Goal: Task Accomplishment & Management: Use online tool/utility

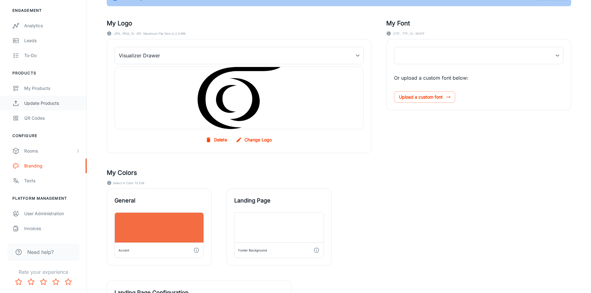
scroll to position [62, 0]
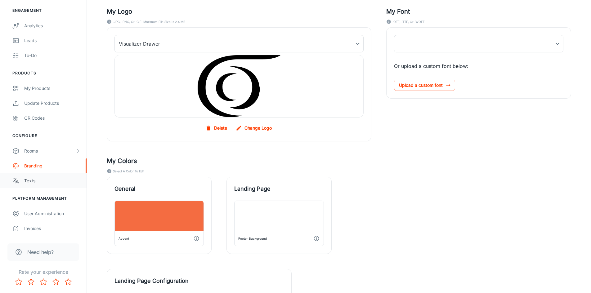
click at [30, 183] on div "Texts" at bounding box center [52, 180] width 56 height 7
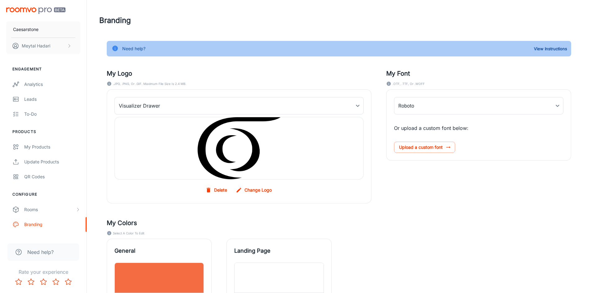
type input "FrutigerLTProLight"
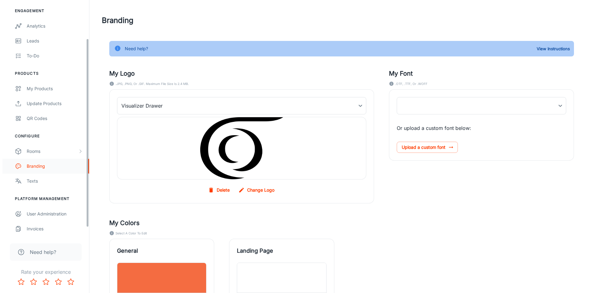
scroll to position [59, 0]
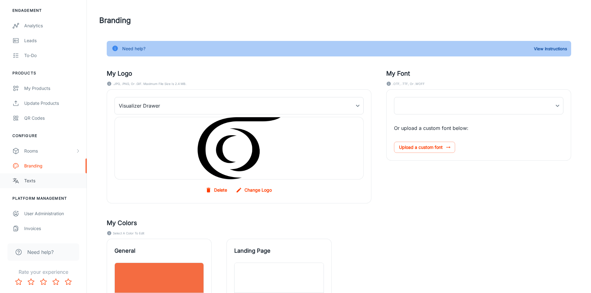
click at [35, 183] on div "Texts" at bounding box center [52, 180] width 56 height 7
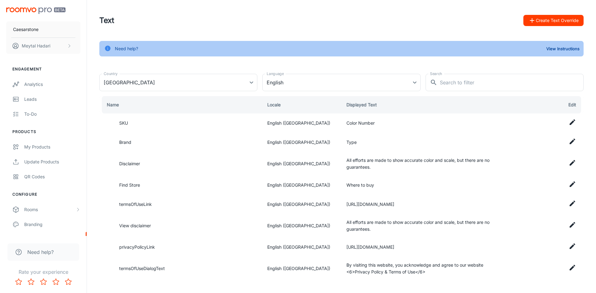
type input "[GEOGRAPHIC_DATA]"
type input "en-us"
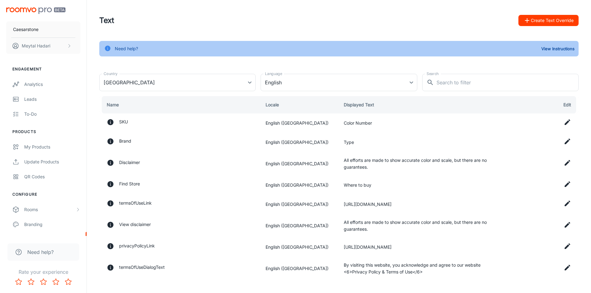
click at [544, 21] on button "Create Text Override" at bounding box center [548, 20] width 60 height 11
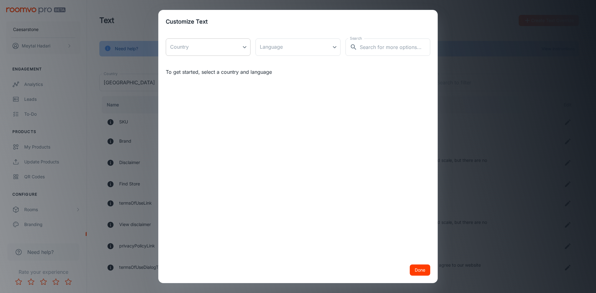
click at [241, 48] on body "Caesarstone [PERSON_NAME] Engagement Analytics Leads To-do Products My Products…" at bounding box center [298, 146] width 596 height 293
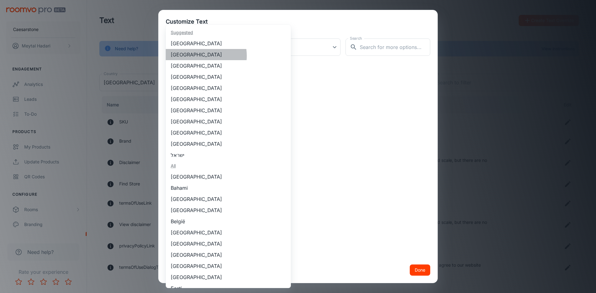
click at [197, 56] on li "[GEOGRAPHIC_DATA]" at bounding box center [228, 54] width 125 height 11
type input "[GEOGRAPHIC_DATA]"
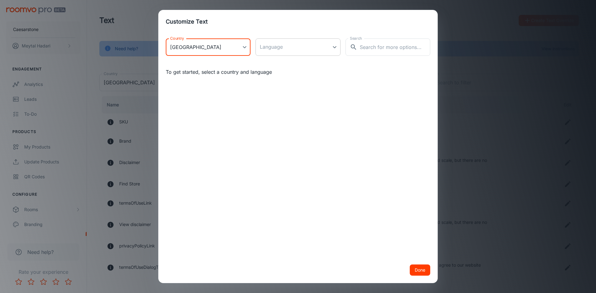
click at [289, 48] on body "Caesarstone [PERSON_NAME] Engagement Analytics Leads To-do Products My Products…" at bounding box center [298, 146] width 596 height 293
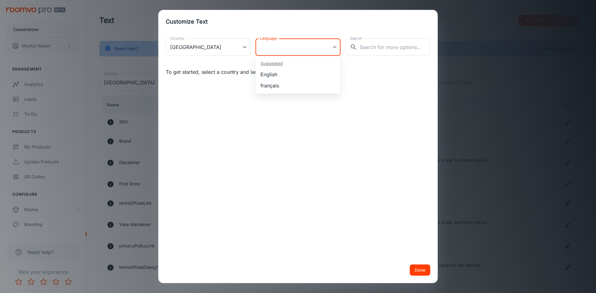
click at [282, 75] on li "English" at bounding box center [297, 74] width 85 height 11
type input "en-ca"
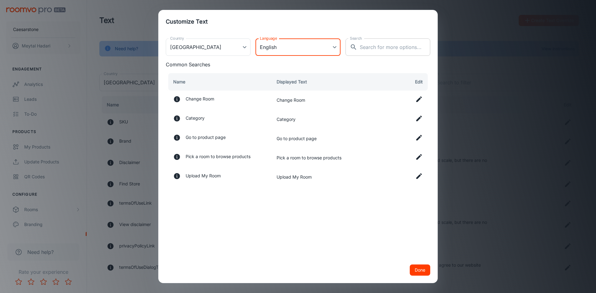
click at [359, 52] on div "​ Search" at bounding box center [387, 46] width 85 height 17
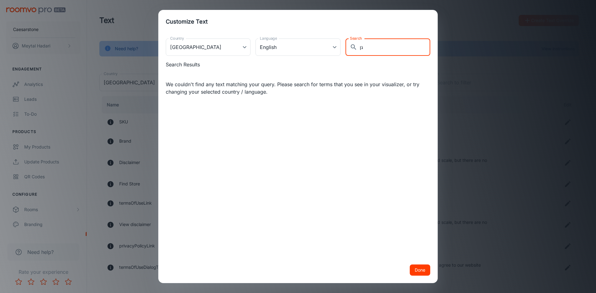
type input "ג"
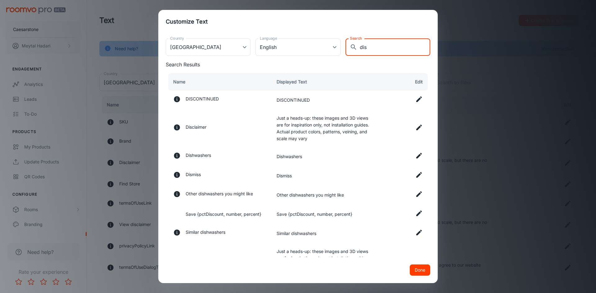
type input "dis"
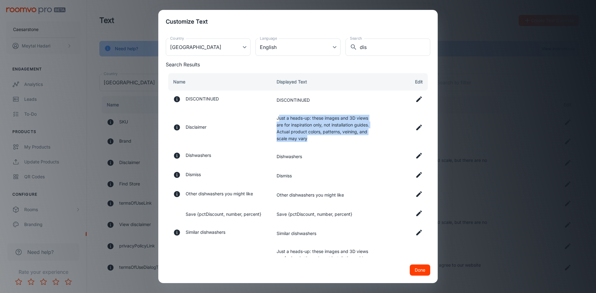
drag, startPoint x: 277, startPoint y: 119, endPoint x: 338, endPoint y: 136, distance: 64.0
click at [338, 136] on td "Just a heads-up: these images and 3D views are for inspiration only, not instal…" at bounding box center [324, 128] width 106 height 37
click at [285, 119] on td "Just a heads-up: these images and 3D views are for inspiration only, not instal…" at bounding box center [324, 128] width 106 height 37
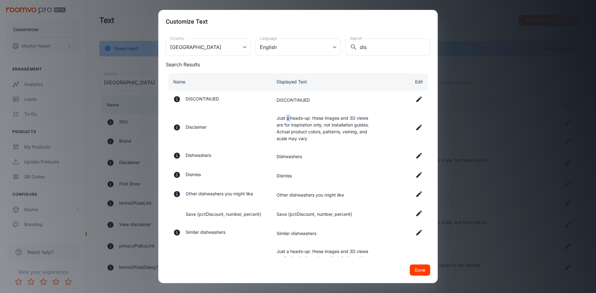
click at [285, 119] on td "Just a heads-up: these images and 3D views are for inspiration only, not instal…" at bounding box center [324, 128] width 106 height 37
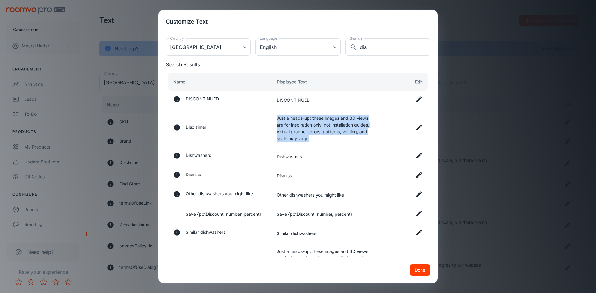
drag, startPoint x: 285, startPoint y: 119, endPoint x: 303, endPoint y: 136, distance: 25.0
click at [303, 136] on td "Just a heads-up: these images and 3D views are for inspiration only, not instal…" at bounding box center [324, 128] width 106 height 37
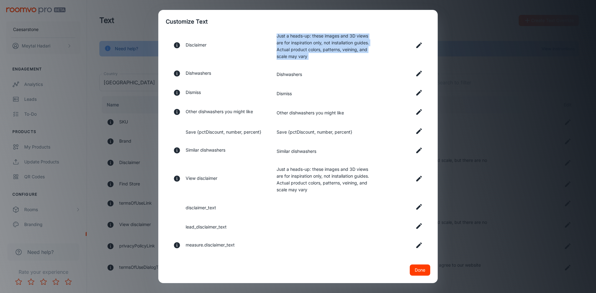
scroll to position [93, 0]
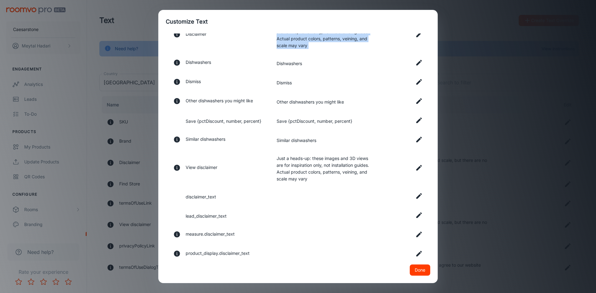
click at [416, 167] on icon at bounding box center [419, 168] width 6 height 6
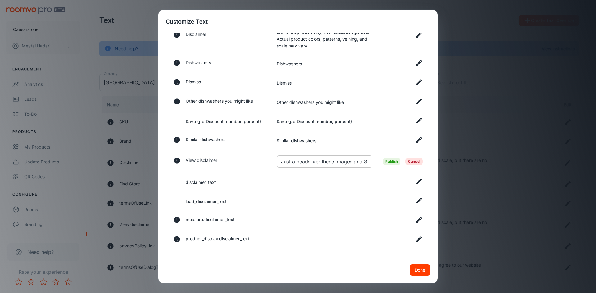
click at [329, 166] on input "Just a heads-up: these images and 3D views are for inspiration only, not instal…" at bounding box center [324, 161] width 96 height 12
click at [382, 162] on span "Publish" at bounding box center [391, 161] width 18 height 7
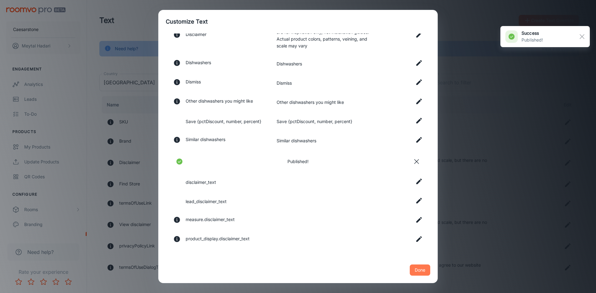
click at [417, 272] on button "Done" at bounding box center [419, 270] width 20 height 11
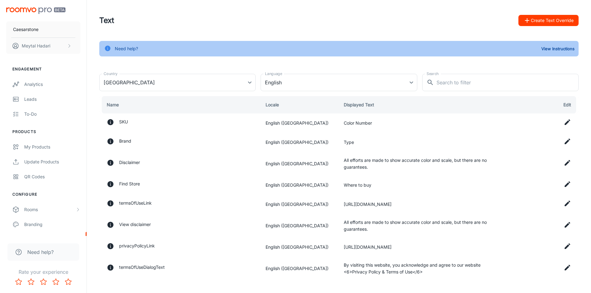
click at [543, 22] on button "Create Text Override" at bounding box center [548, 20] width 60 height 11
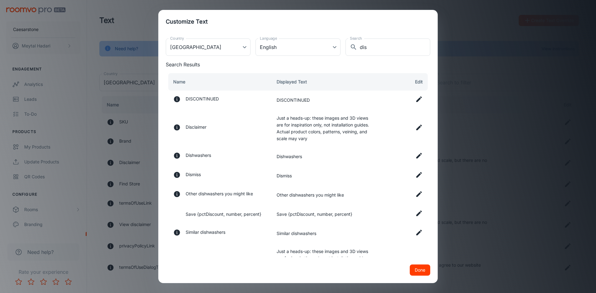
click at [278, 117] on td "Just a heads-up: these images and 3D views are for inspiration only, not instal…" at bounding box center [324, 128] width 106 height 37
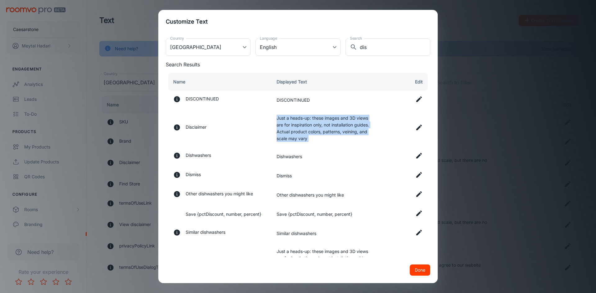
click at [278, 117] on td "Just a heads-up: these images and 3D views are for inspiration only, not instal…" at bounding box center [324, 128] width 106 height 37
copy tbody "Just a heads-up: these images and 3D views are for inspiration only, not instal…"
click at [410, 127] on td at bounding box center [403, 128] width 53 height 37
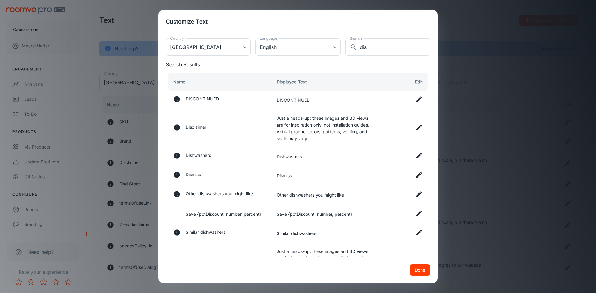
click at [416, 129] on icon at bounding box center [419, 128] width 6 height 6
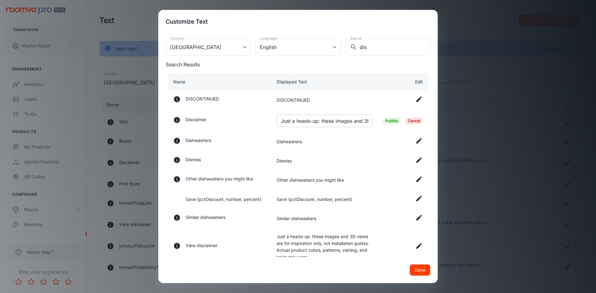
click at [296, 121] on input "Just a heads-up: these images and 3D views are for inspiration only, not instal…" at bounding box center [324, 121] width 96 height 12
click at [385, 120] on span "Publish" at bounding box center [391, 121] width 18 height 7
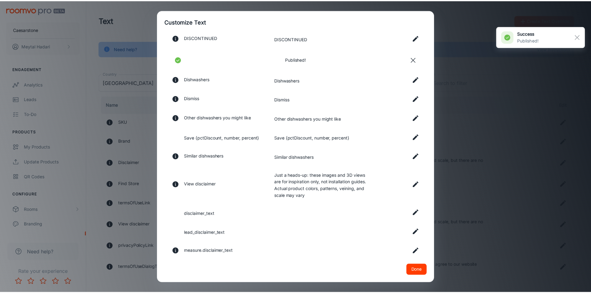
scroll to position [62, 0]
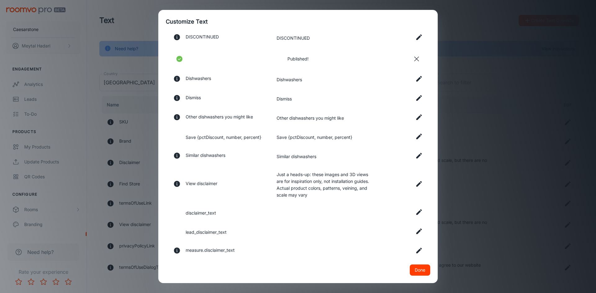
click at [415, 212] on icon at bounding box center [418, 211] width 7 height 7
click at [346, 217] on input "text" at bounding box center [324, 214] width 96 height 12
click at [391, 216] on span "Publish" at bounding box center [391, 214] width 18 height 7
click at [417, 271] on button "Done" at bounding box center [419, 270] width 20 height 11
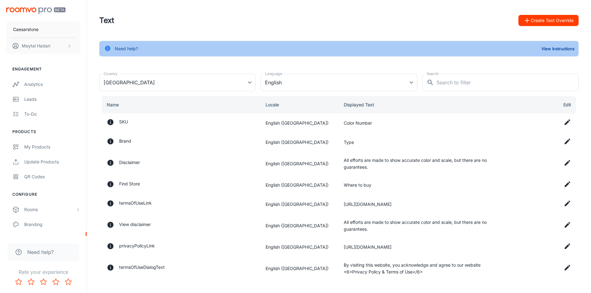
click at [537, 20] on button "Create Text Override" at bounding box center [548, 20] width 60 height 11
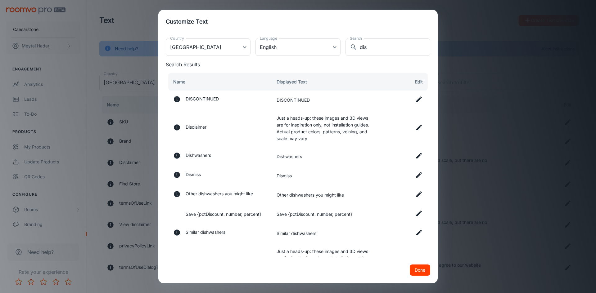
click at [290, 122] on td "Just a heads-up: these images and 3D views are for inspiration only, not instal…" at bounding box center [324, 128] width 106 height 37
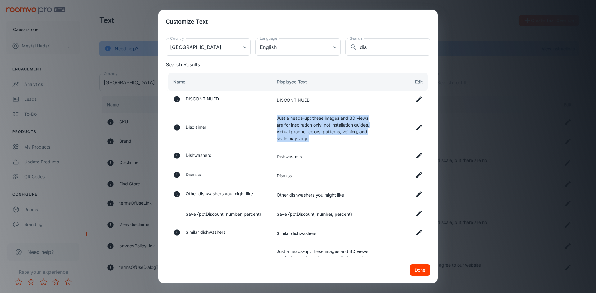
click at [290, 122] on td "Just a heads-up: these images and 3D views are for inspiration only, not instal…" at bounding box center [324, 128] width 106 height 37
copy tbody "Just a heads-up: these images and 3D views are for inspiration only, not instal…"
click at [243, 46] on body "Caesarstone [PERSON_NAME] Engagement Analytics Leads To-do Products My Products…" at bounding box center [298, 146] width 596 height 293
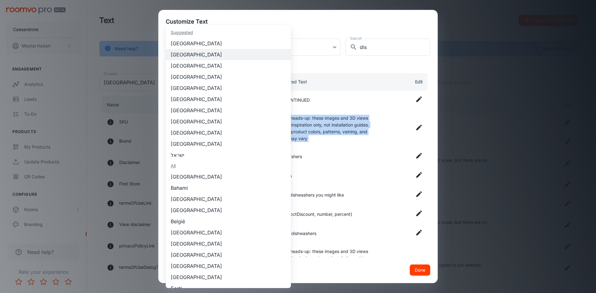
click at [202, 131] on li "[GEOGRAPHIC_DATA]" at bounding box center [228, 132] width 125 height 11
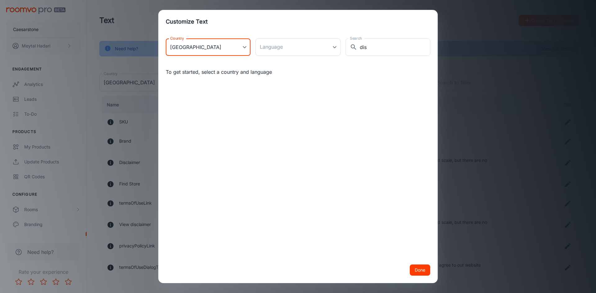
type input "[GEOGRAPHIC_DATA]"
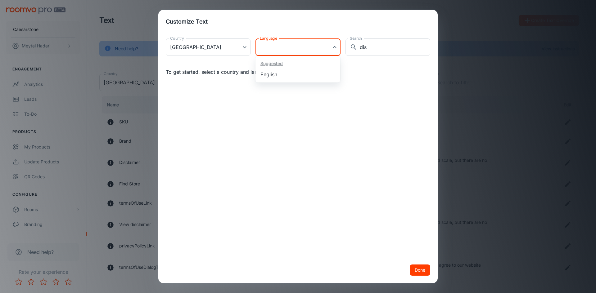
click at [295, 46] on body "Caesarstone [PERSON_NAME] Engagement Analytics Leads To-do Products My Products…" at bounding box center [298, 146] width 596 height 293
click at [285, 73] on li "English" at bounding box center [297, 74] width 85 height 11
type input "en-[GEOGRAPHIC_DATA]"
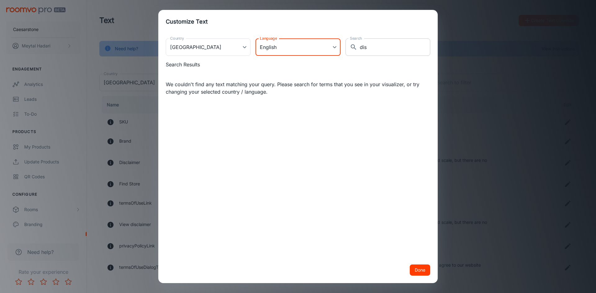
click at [376, 47] on input "dis" at bounding box center [395, 46] width 70 height 17
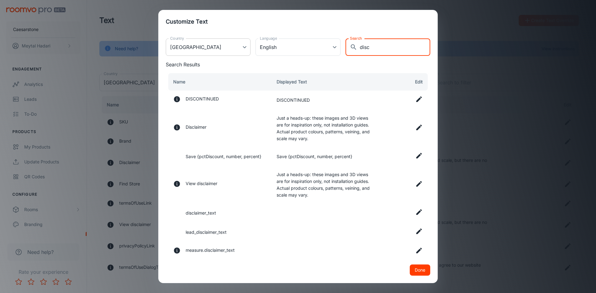
type input "disc"
click at [242, 43] on body "Caesarstone [PERSON_NAME] Engagement Analytics Leads To-do Products My Products…" at bounding box center [298, 146] width 596 height 293
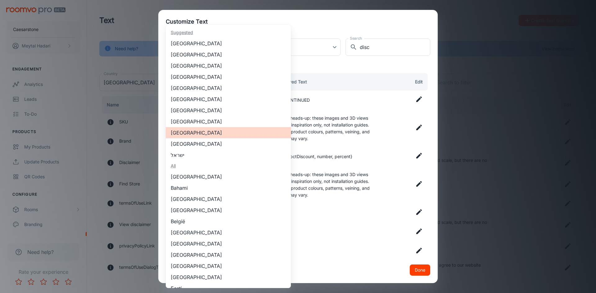
click at [189, 57] on li "[GEOGRAPHIC_DATA]" at bounding box center [228, 54] width 125 height 11
type input "[GEOGRAPHIC_DATA]"
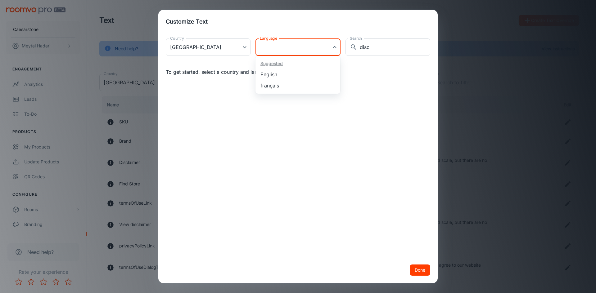
click at [328, 50] on body "Caesarstone [PERSON_NAME] Engagement Analytics Leads To-do Products My Products…" at bounding box center [298, 146] width 596 height 293
click at [297, 74] on li "English" at bounding box center [297, 74] width 85 height 11
type input "en-ca"
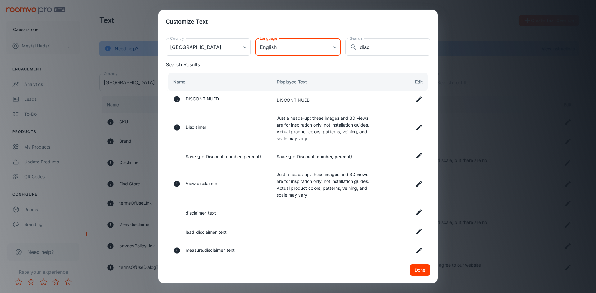
click at [327, 124] on td "Just a heads-up: these images and 3D views are for inspiration only, not instal…" at bounding box center [324, 128] width 106 height 37
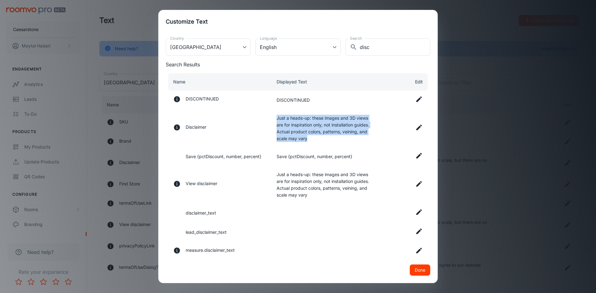
click at [327, 124] on td "Just a heads-up: these images and 3D views are for inspiration only, not instal…" at bounding box center [324, 128] width 106 height 37
copy tr "Just a heads-up: these images and 3D views are for inspiration only, not instal…"
click at [409, 128] on td at bounding box center [403, 128] width 53 height 37
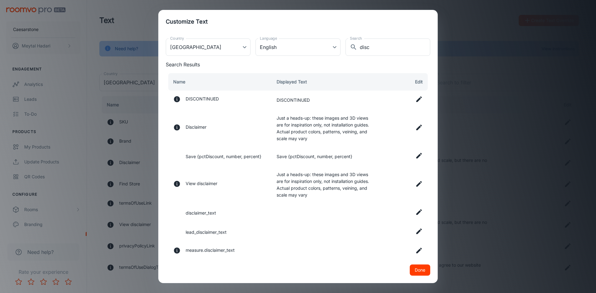
click at [415, 128] on icon at bounding box center [418, 127] width 7 height 7
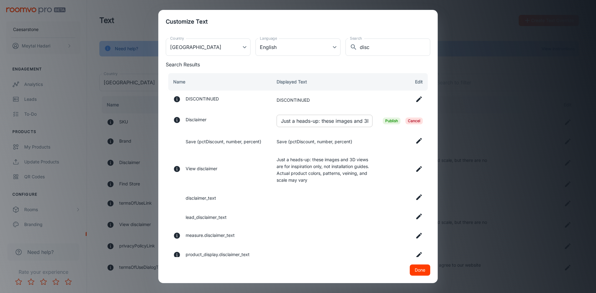
click at [352, 122] on input "Just a heads-up: these images and 3D views are for inspiration only, not instal…" at bounding box center [324, 121] width 96 height 12
click at [384, 120] on span "Publish" at bounding box center [391, 121] width 18 height 7
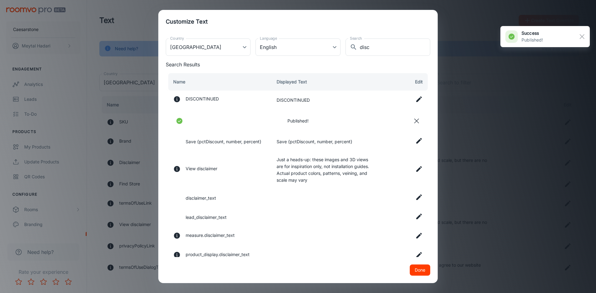
click at [415, 167] on icon at bounding box center [418, 168] width 7 height 7
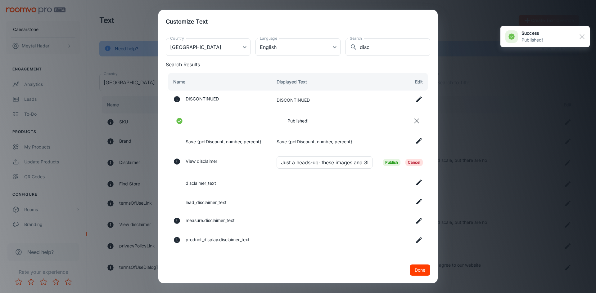
click at [392, 162] on span "Publish" at bounding box center [391, 162] width 18 height 7
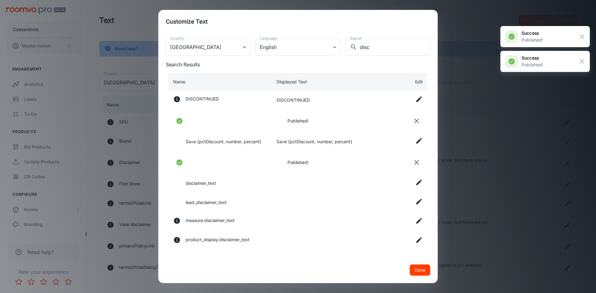
click at [416, 182] on icon at bounding box center [419, 183] width 6 height 6
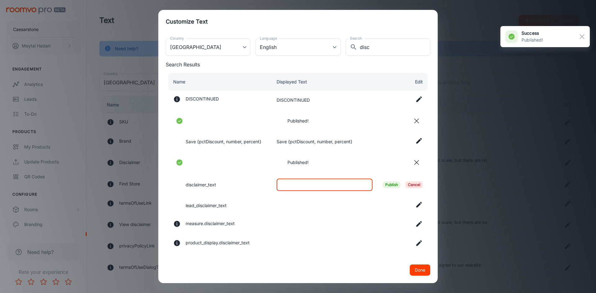
click at [314, 185] on input "text" at bounding box center [324, 185] width 96 height 12
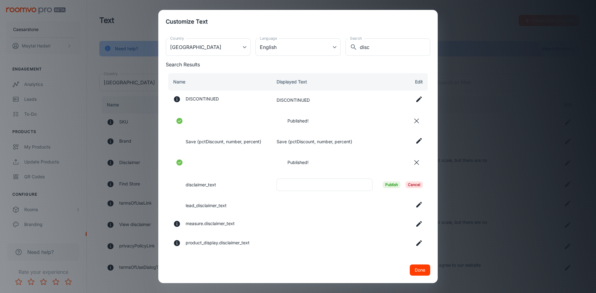
click at [383, 186] on span "Publish" at bounding box center [391, 184] width 18 height 7
click at [418, 270] on button "Done" at bounding box center [419, 270] width 20 height 11
